Goal: Task Accomplishment & Management: Manage account settings

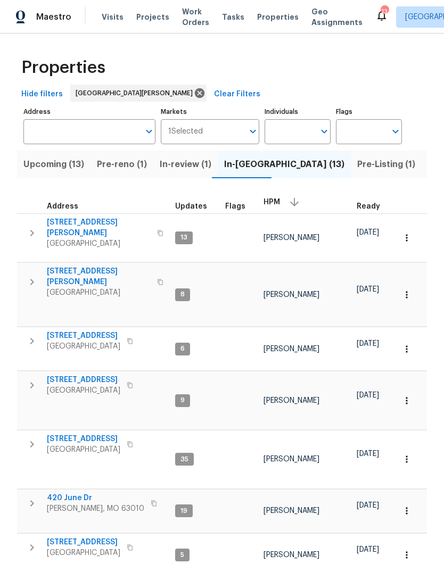
click at [111, 17] on span "Visits" at bounding box center [113, 17] width 22 height 11
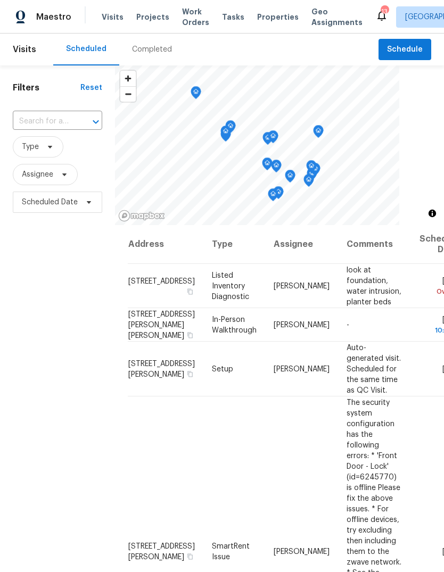
click at [160, 50] on div "Completed" at bounding box center [152, 49] width 40 height 11
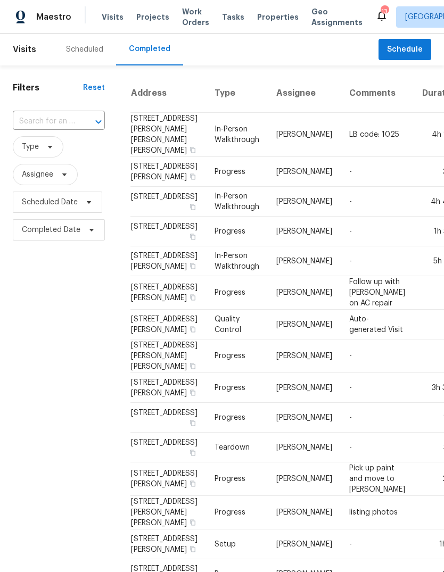
click at [86, 48] on div "Scheduled" at bounding box center [84, 49] width 37 height 11
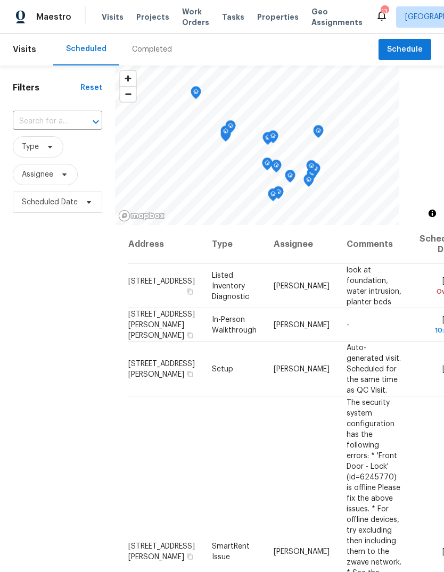
click at [274, 21] on span "Properties" at bounding box center [278, 17] width 42 height 11
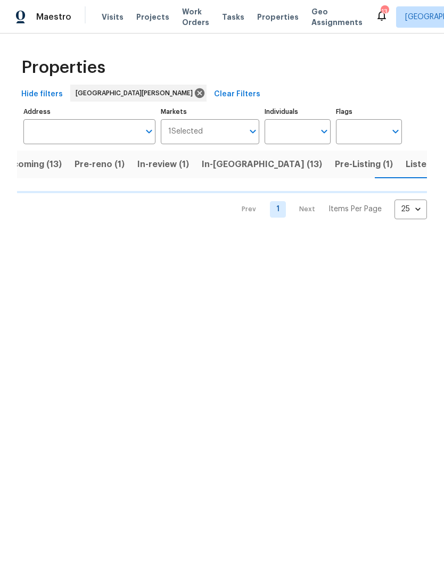
scroll to position [0, 23]
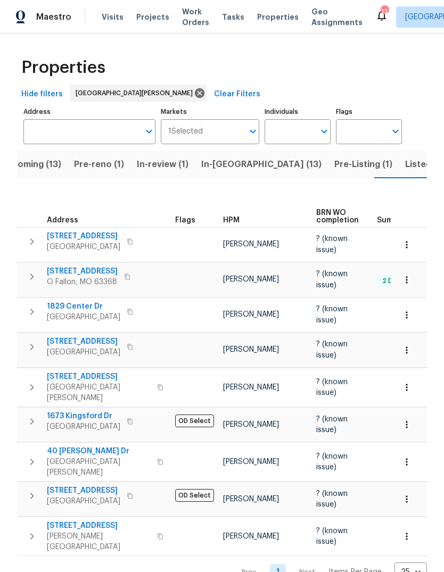
click at [116, 19] on span "Visits" at bounding box center [113, 17] width 22 height 11
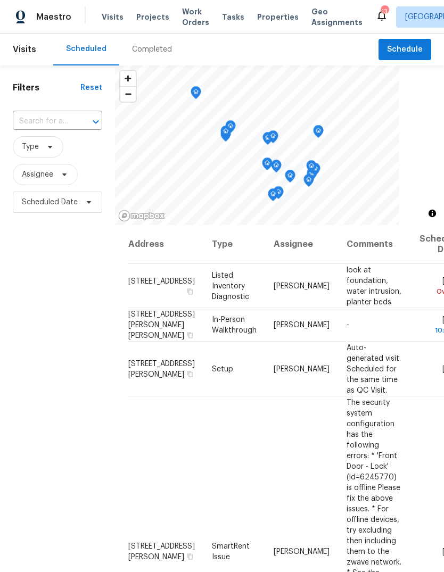
click at [67, 123] on input "text" at bounding box center [43, 121] width 60 height 17
type input "5040 [PERSON_NAME]"
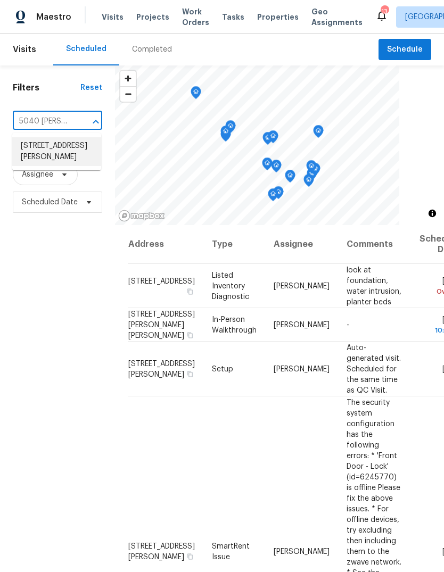
click at [62, 155] on li "[STREET_ADDRESS][PERSON_NAME]" at bounding box center [56, 151] width 89 height 29
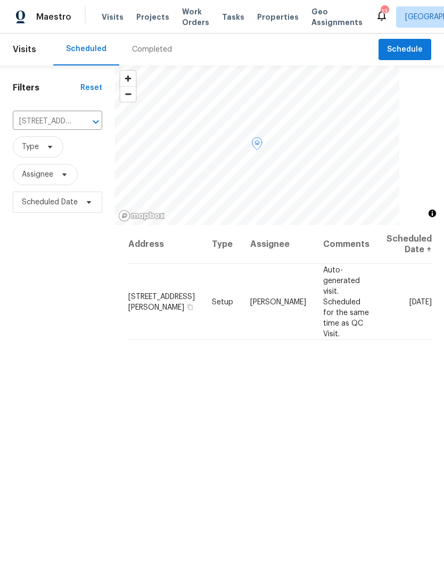
click at [0, 0] on icon at bounding box center [0, 0] width 0 height 0
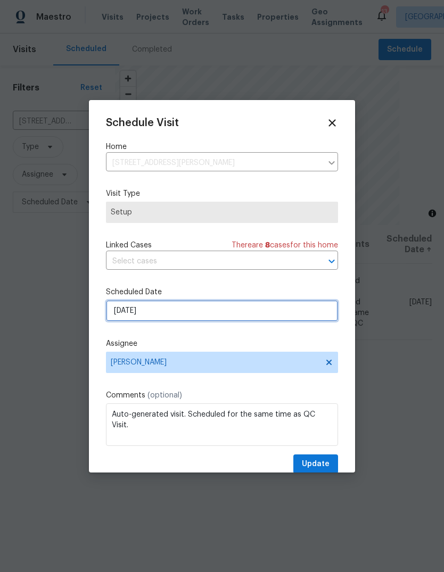
click at [267, 315] on input "[DATE]" at bounding box center [222, 310] width 232 height 21
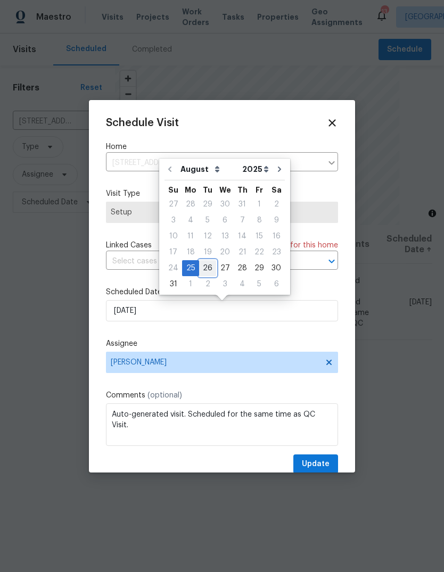
click at [203, 269] on div "26" at bounding box center [207, 268] width 17 height 15
type input "[DATE]"
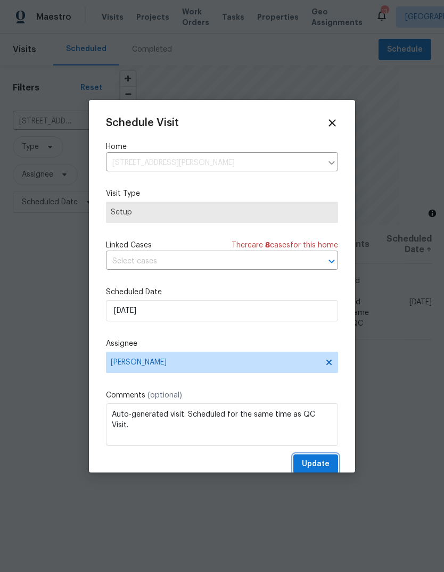
click at [319, 463] on span "Update" at bounding box center [316, 464] width 28 height 13
